Goal: Information Seeking & Learning: Learn about a topic

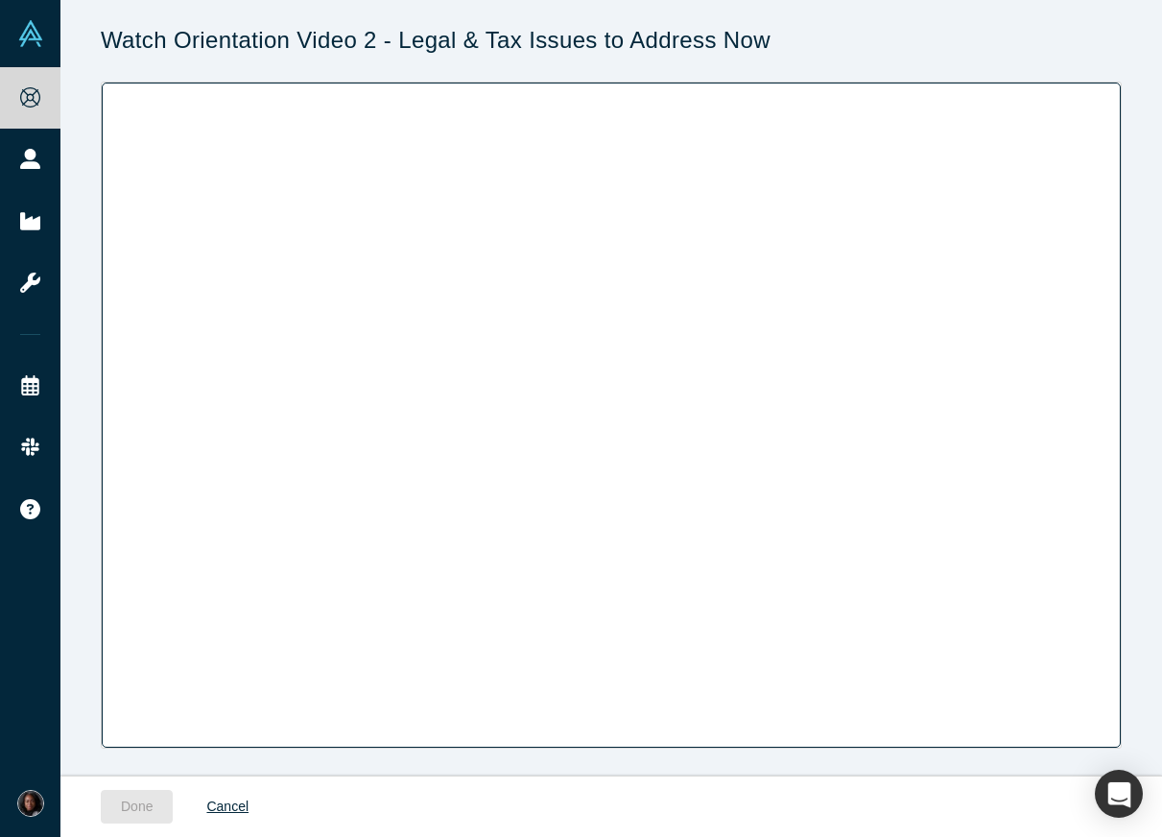
click at [1057, 30] on h1 "Watch Orientation Video 2 - Legal & Tax Issues to Address Now" at bounding box center [611, 41] width 1021 height 28
